Goal: Task Accomplishment & Management: Use online tool/utility

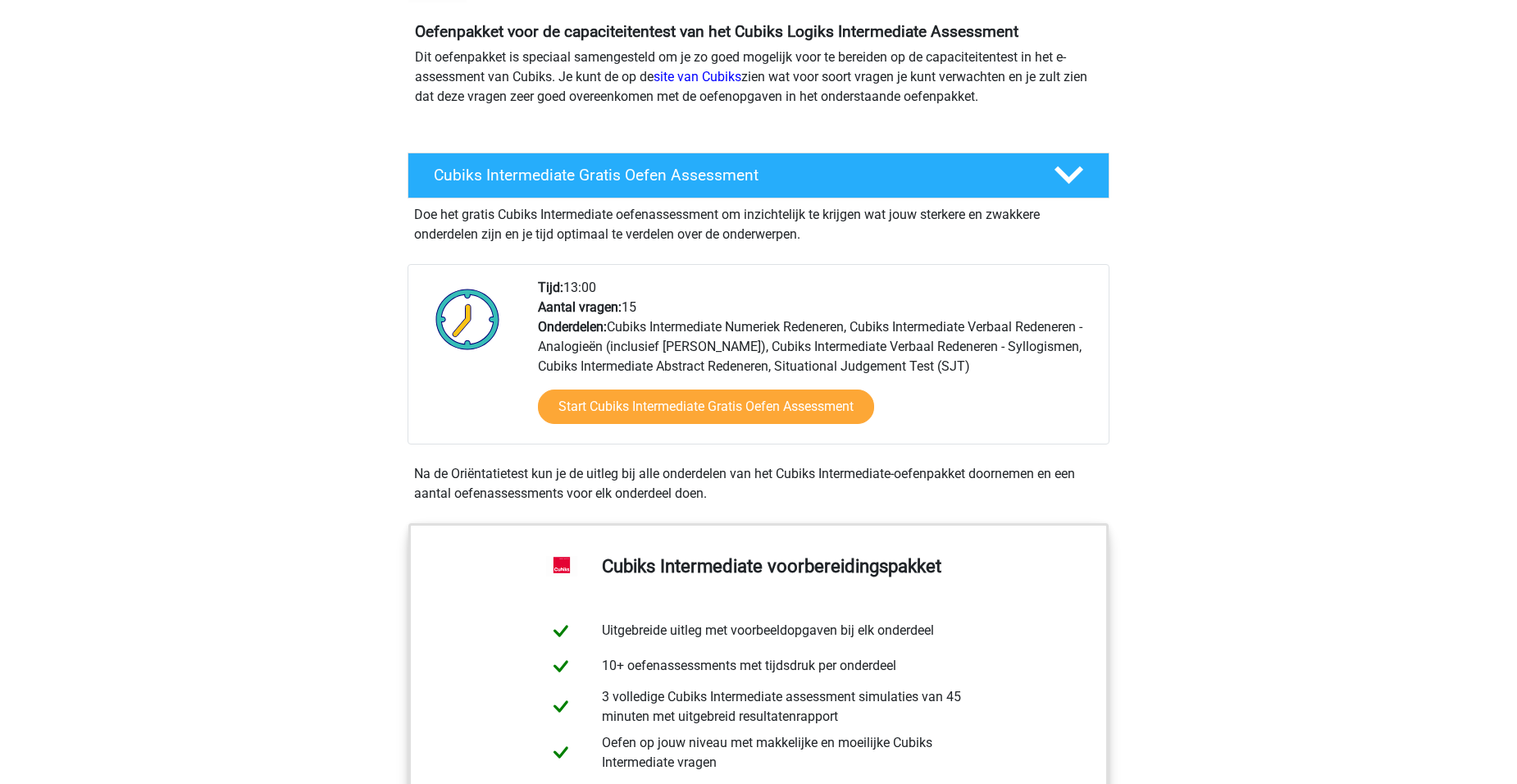
scroll to position [164, 0]
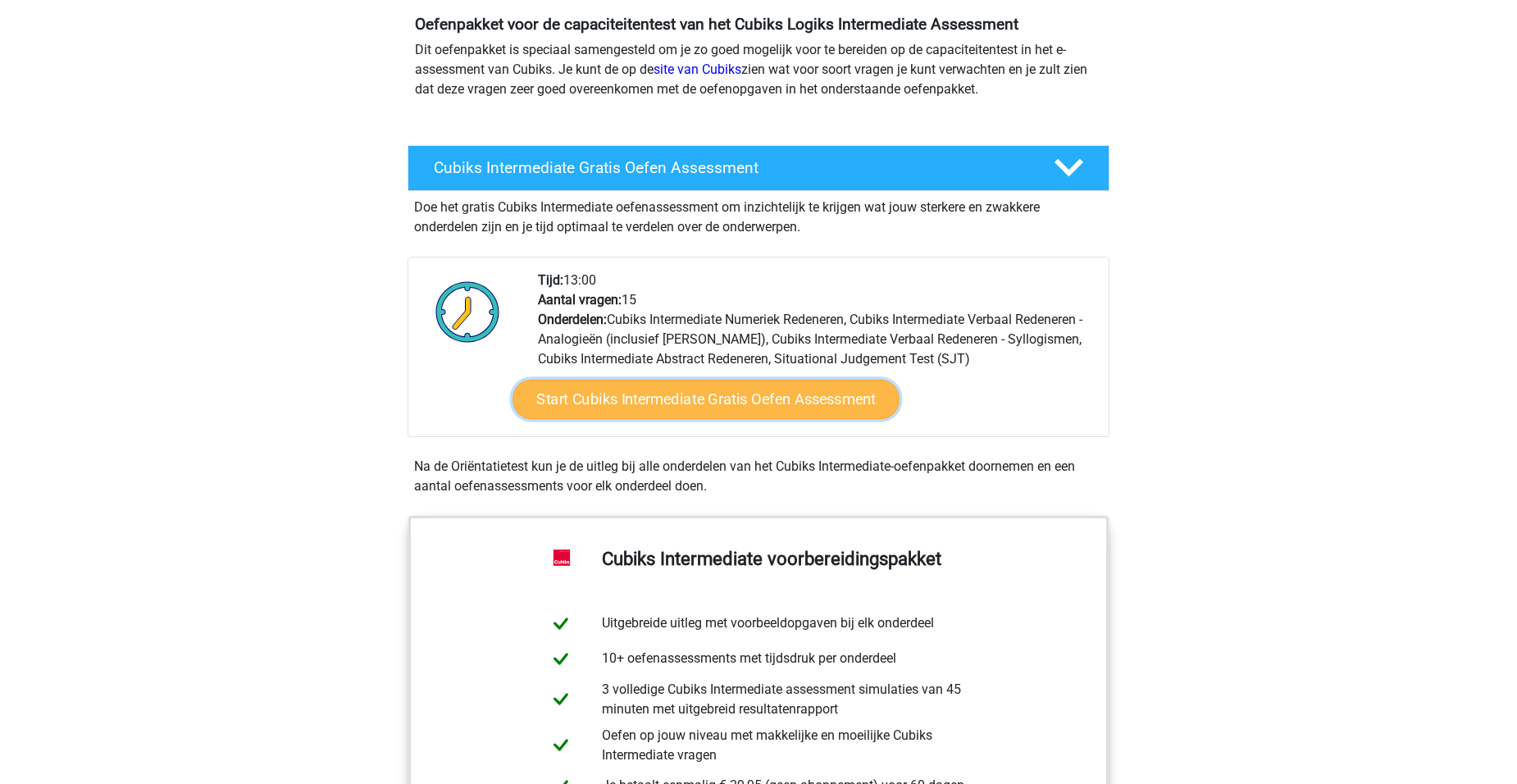
click at [722, 398] on link "Start Cubiks Intermediate Gratis Oefen Assessment" at bounding box center [706, 399] width 387 height 40
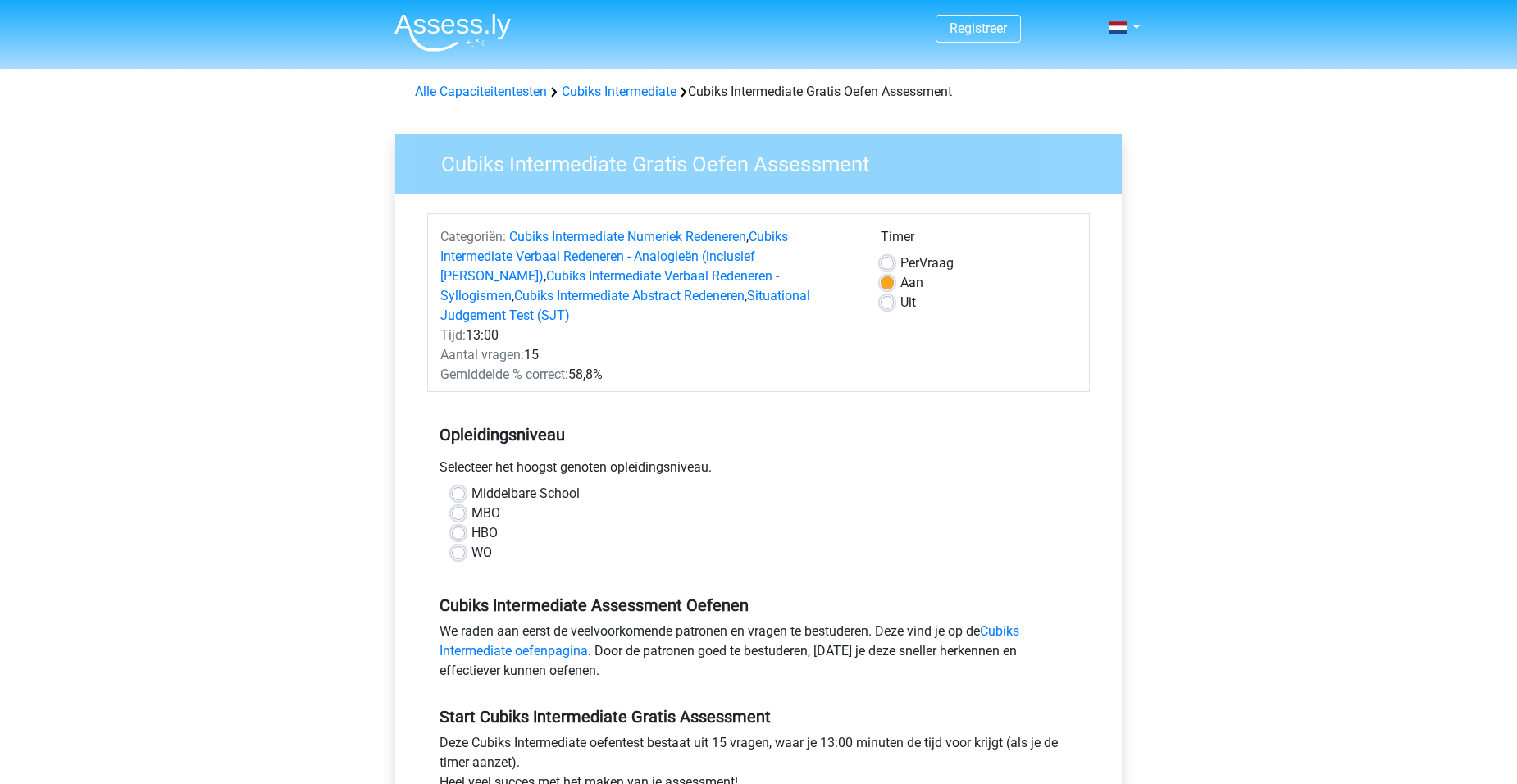
click at [465, 543] on div "WO" at bounding box center [758, 552] width 613 height 20
click at [472, 543] on label "WO" at bounding box center [482, 552] width 21 height 20
click at [457, 543] on input "WO" at bounding box center [458, 550] width 13 height 16
radio input "true"
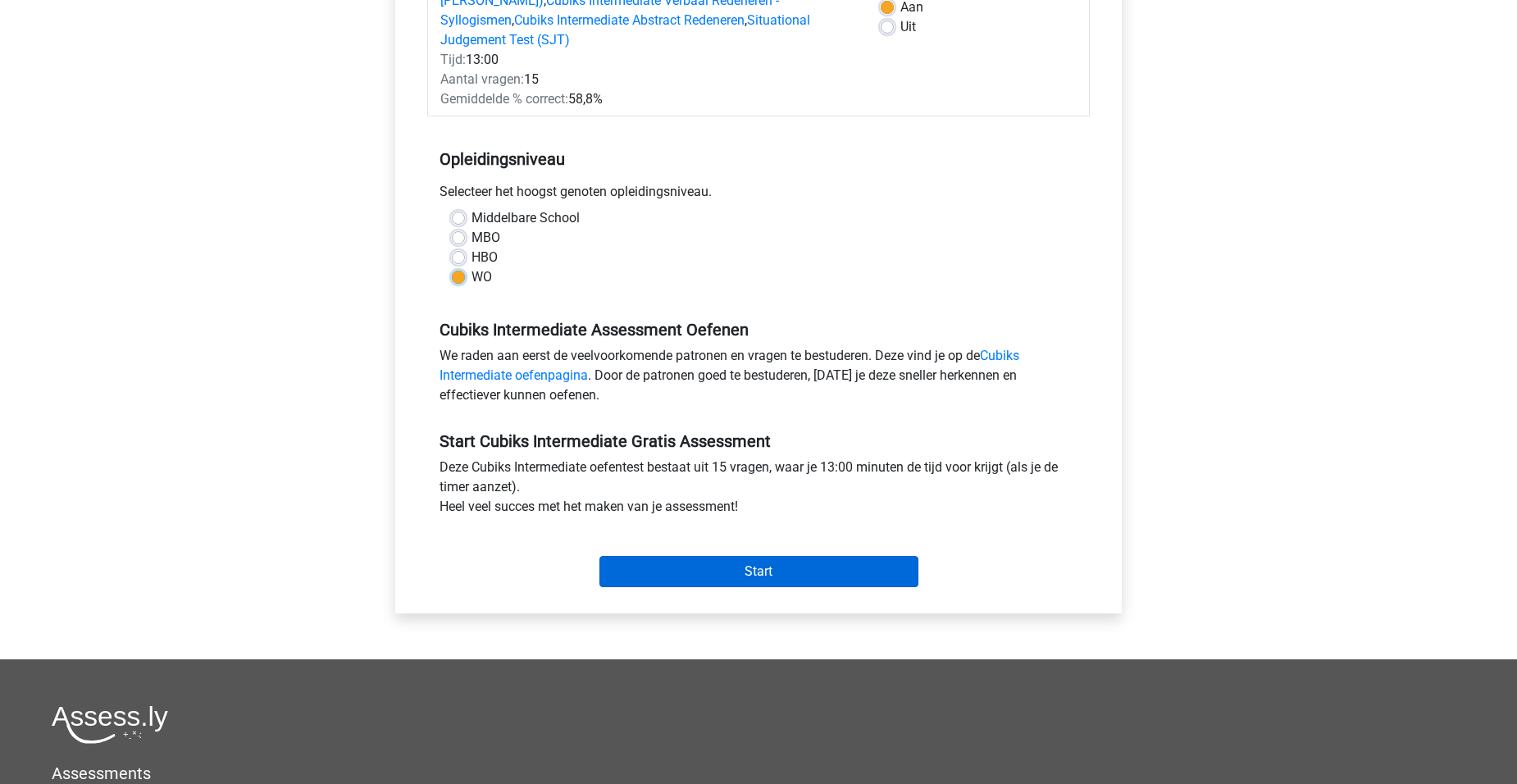
scroll to position [328, 0]
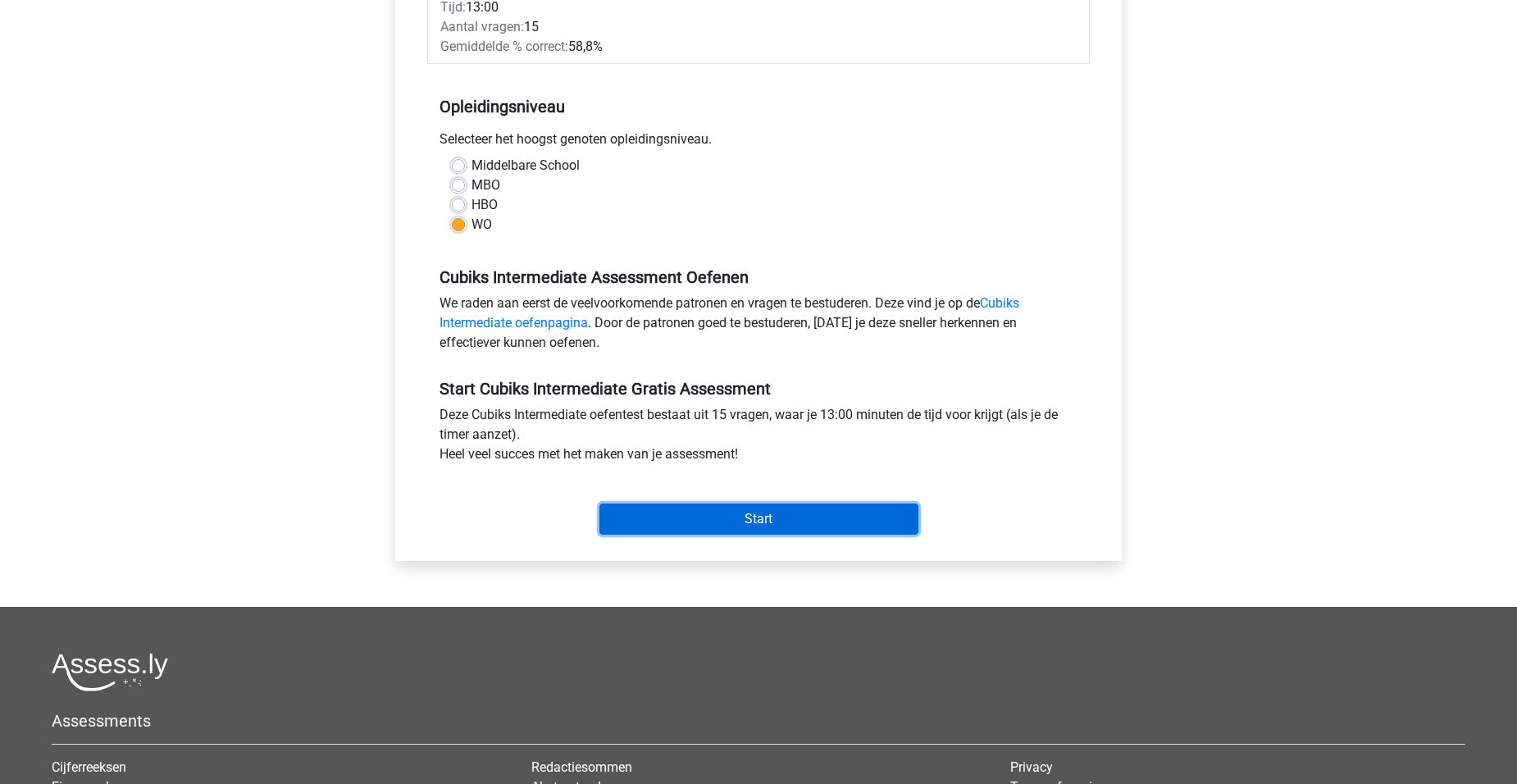
click at [796, 503] on input "Start" at bounding box center [758, 519] width 319 height 31
